Goal: Information Seeking & Learning: Learn about a topic

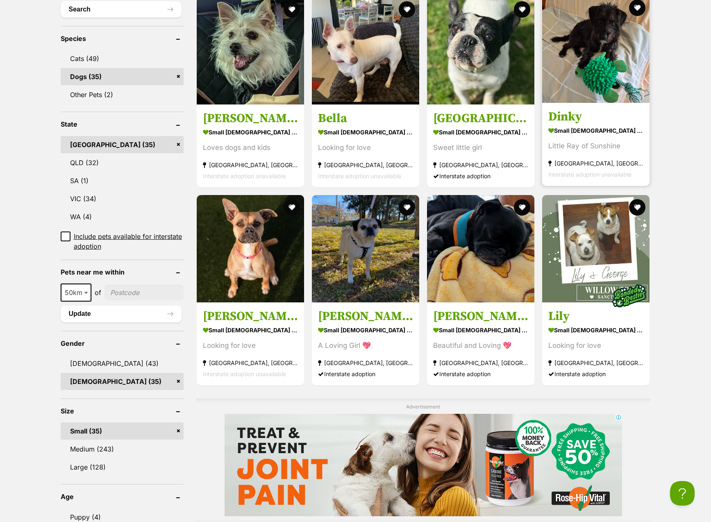
scroll to position [183, 0]
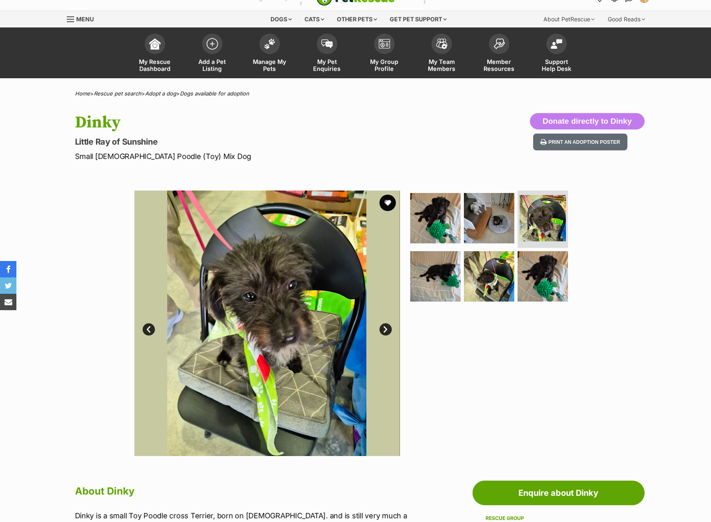
click at [384, 330] on link "Next" at bounding box center [386, 330] width 12 height 12
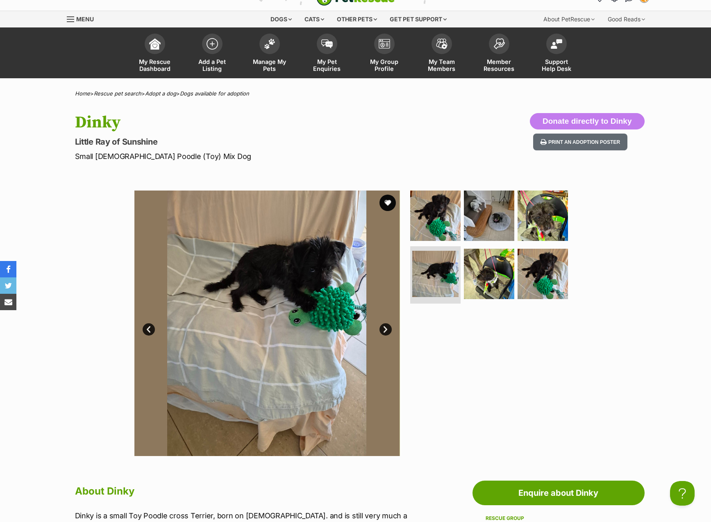
click at [384, 330] on link "Next" at bounding box center [386, 330] width 12 height 12
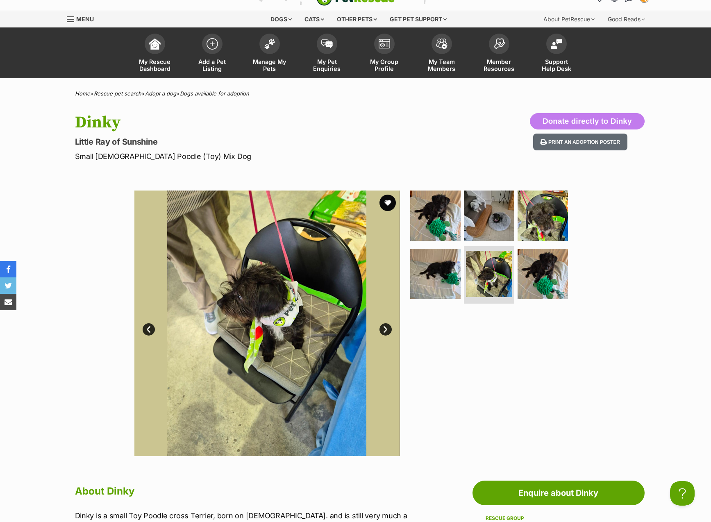
click at [384, 330] on link "Next" at bounding box center [386, 330] width 12 height 12
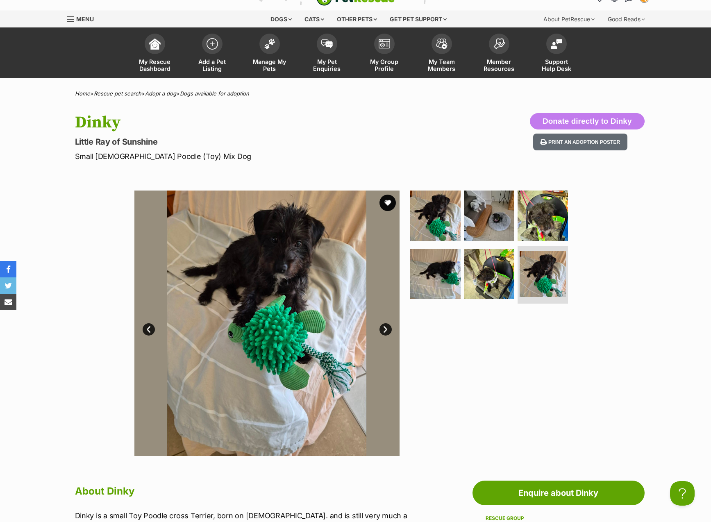
click at [384, 330] on link "Next" at bounding box center [386, 330] width 12 height 12
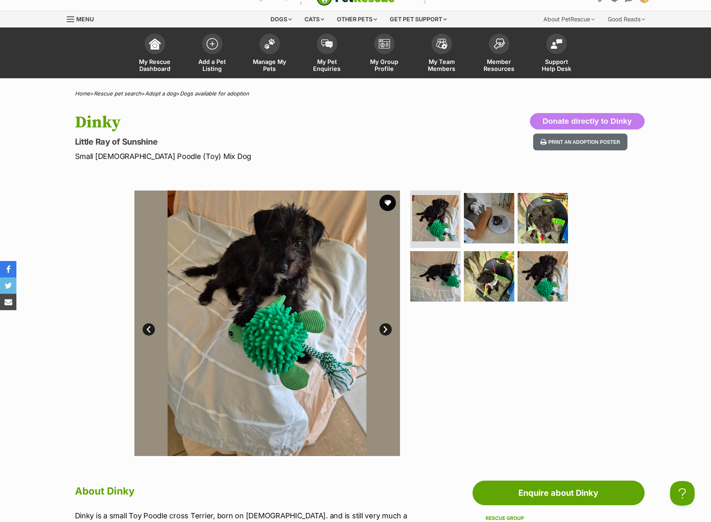
click at [384, 330] on link "Next" at bounding box center [386, 330] width 12 height 12
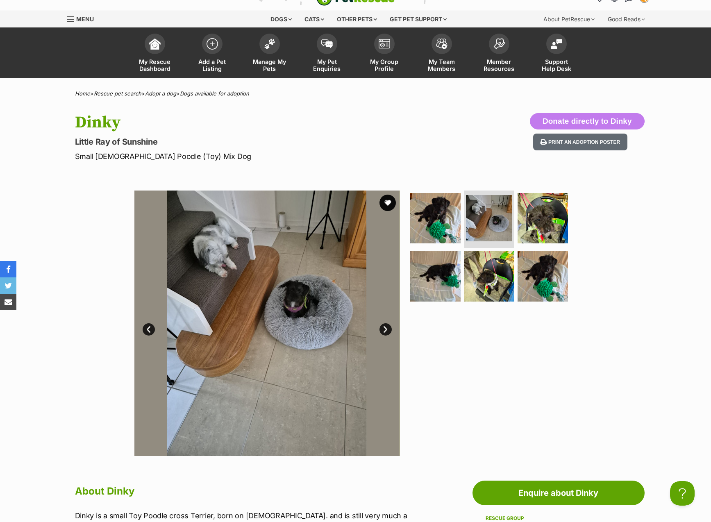
click at [382, 328] on link "Next" at bounding box center [386, 330] width 12 height 12
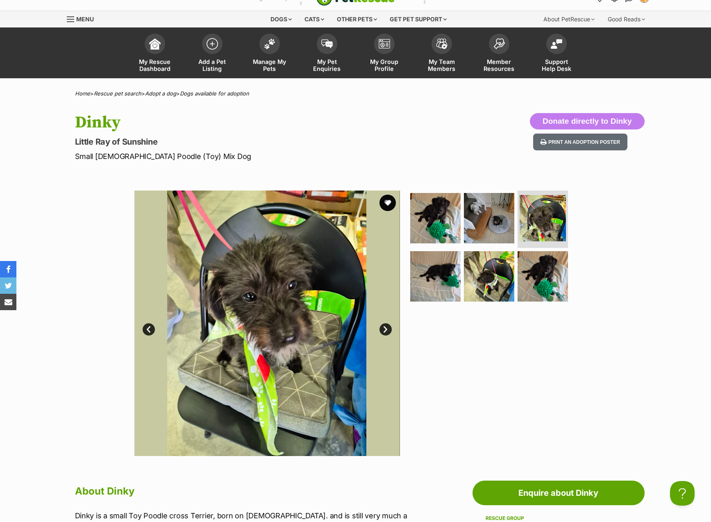
click at [382, 330] on link "Next" at bounding box center [386, 330] width 12 height 12
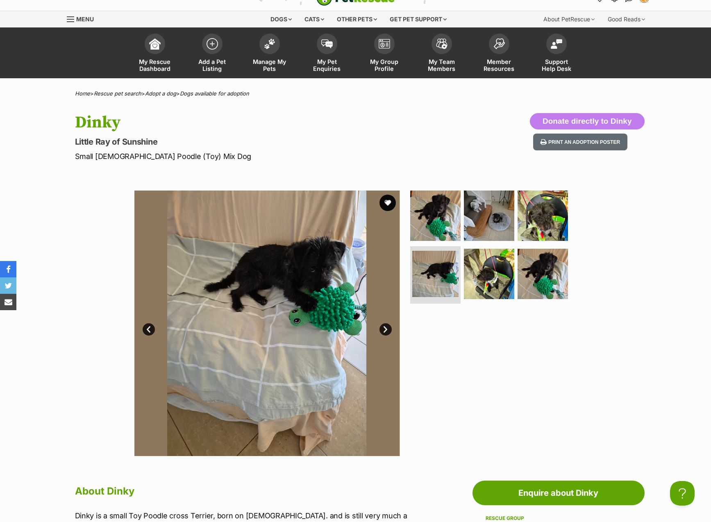
click at [382, 330] on link "Next" at bounding box center [386, 330] width 12 height 12
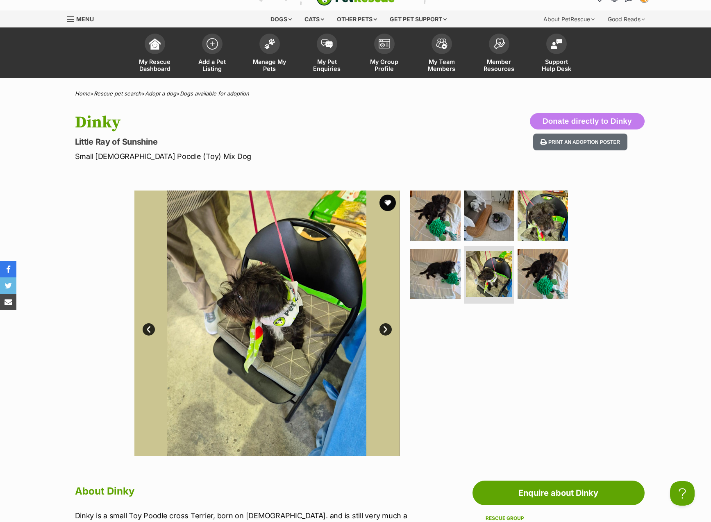
click at [382, 330] on link "Next" at bounding box center [386, 330] width 12 height 12
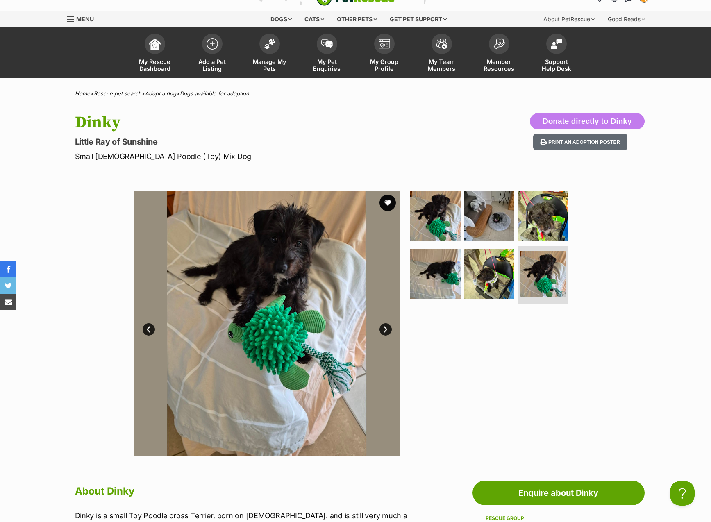
click at [382, 330] on link "Next" at bounding box center [386, 330] width 12 height 12
